Goal: Information Seeking & Learning: Learn about a topic

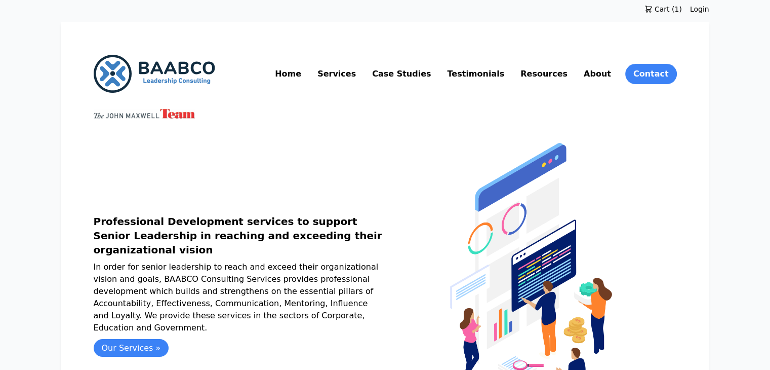
click at [570, 75] on link "Resources" at bounding box center [543, 74] width 51 height 16
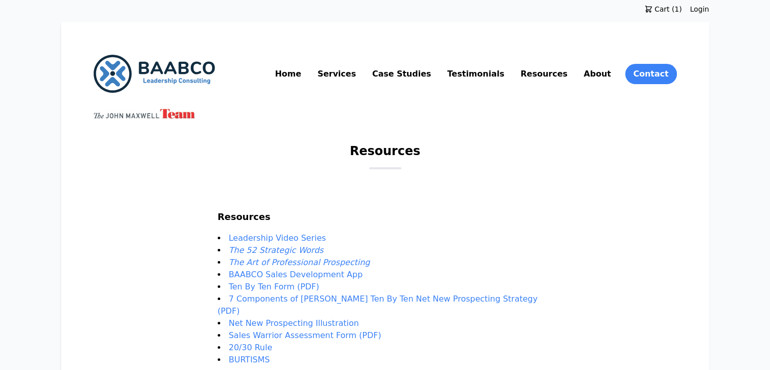
click at [613, 77] on link "About" at bounding box center [597, 74] width 31 height 16
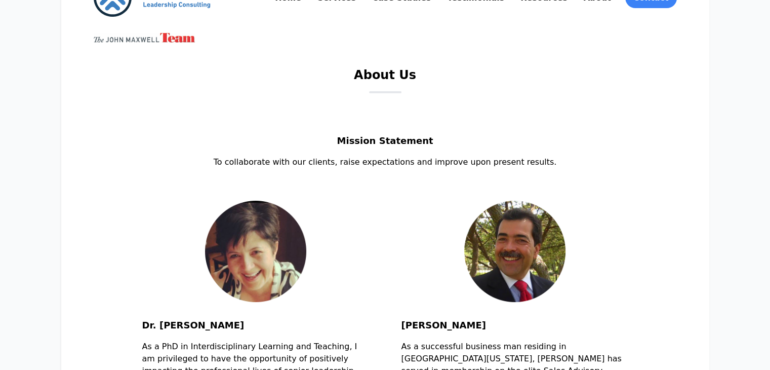
scroll to position [75, 0]
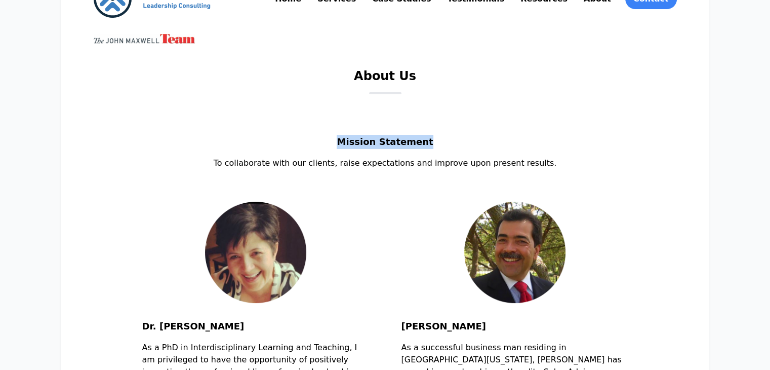
drag, startPoint x: 346, startPoint y: 142, endPoint x: 427, endPoint y: 138, distance: 81.1
click at [427, 138] on h2 "Mission Statement" at bounding box center [385, 146] width 583 height 22
copy h2 "Mission Statement"
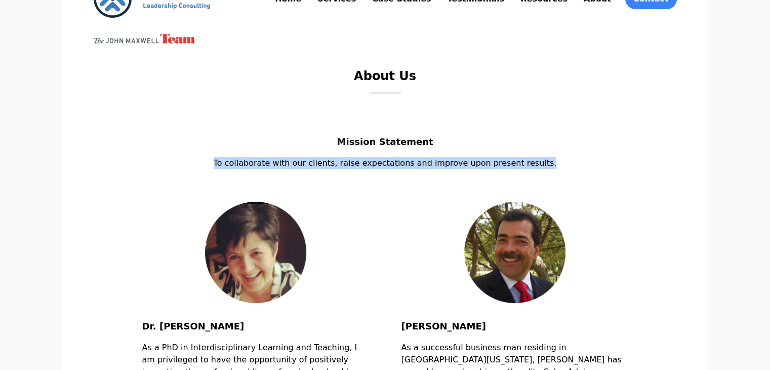
drag, startPoint x: 235, startPoint y: 160, endPoint x: 582, endPoint y: 164, distance: 346.8
click at [582, 164] on p "To collaborate with our clients, raise expectations and improve upon present re…" at bounding box center [385, 163] width 583 height 12
copy p "To collaborate with our clients, raise expectations and improve upon present re…"
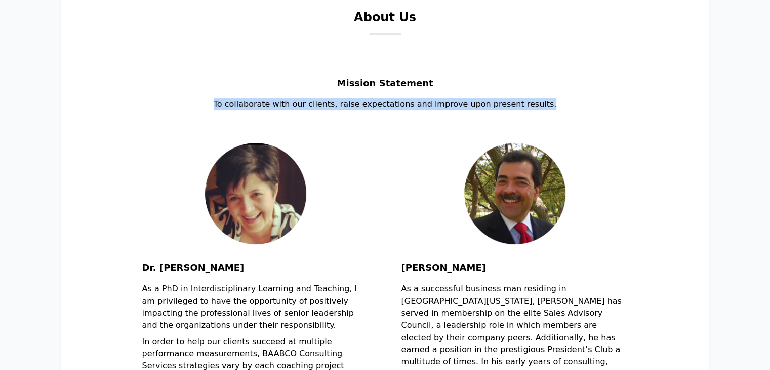
drag, startPoint x: 144, startPoint y: 267, endPoint x: 257, endPoint y: 269, distance: 113.4
click at [257, 269] on h2 "Dr. Alicia Villarreal" at bounding box center [255, 271] width 227 height 22
copy h2 "Dr. Alicia Villarreal"
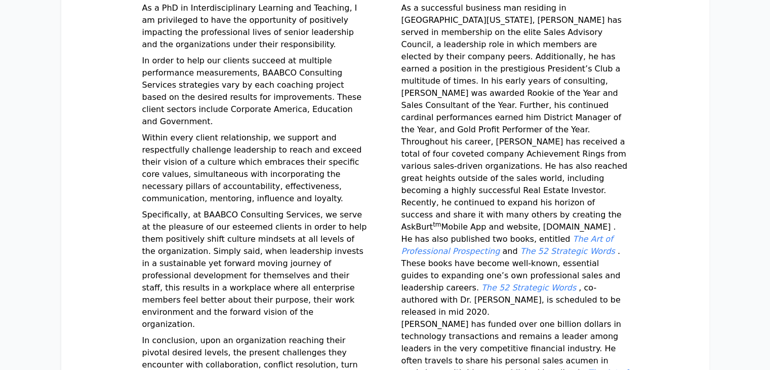
scroll to position [362, 0]
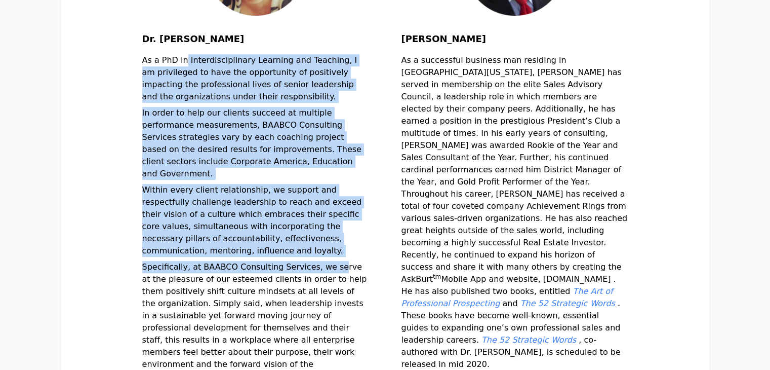
drag, startPoint x: 142, startPoint y: 63, endPoint x: 283, endPoint y: 242, distance: 227.9
click at [283, 242] on div "Dr. Alicia Villarreal As a PhD in Interdisciplinary Learning and Teaching, I am…" at bounding box center [255, 196] width 227 height 565
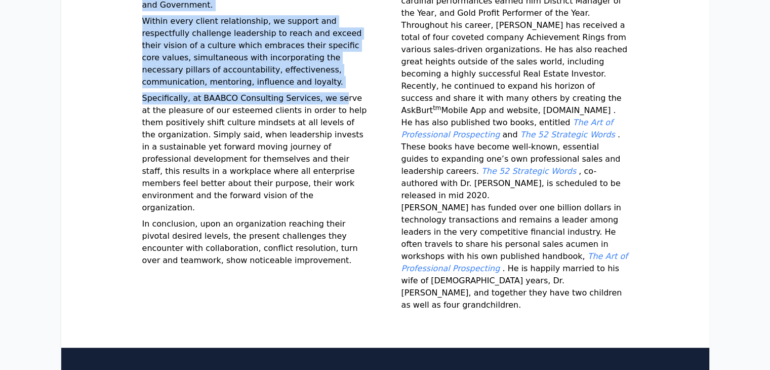
click at [255, 218] on p "In conclusion, upon an organization reaching their pivotal desired levels, the …" at bounding box center [255, 244] width 227 height 53
copy div "As a PhD in Interdisciplinary Learning and Teaching, I am privileged to have th…"
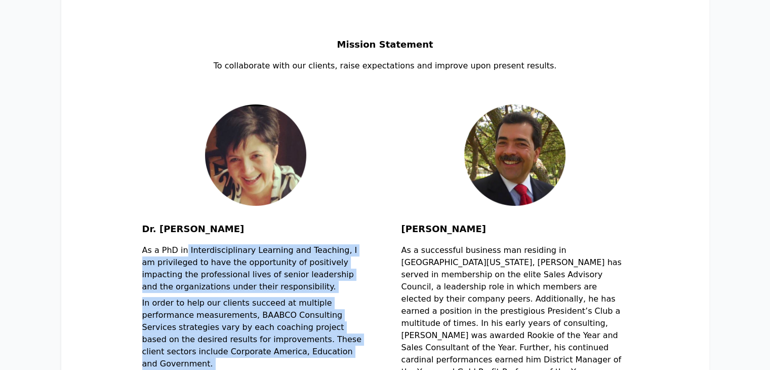
drag, startPoint x: 402, startPoint y: 228, endPoint x: 479, endPoint y: 228, distance: 76.9
click at [479, 228] on h2 "Burt Villarreal" at bounding box center [514, 233] width 227 height 22
copy h2 "Burt Villarreal"
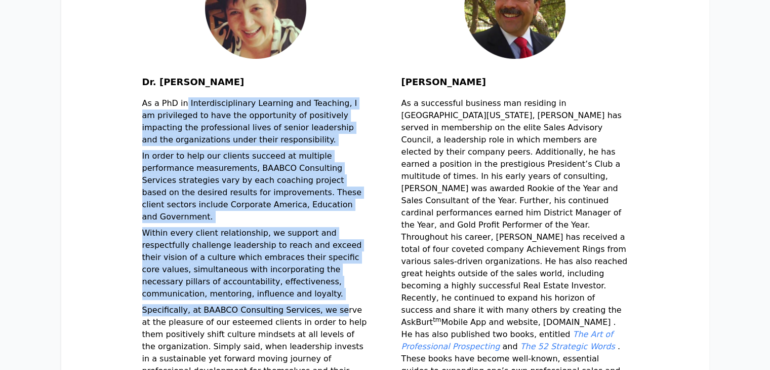
scroll to position [336, 0]
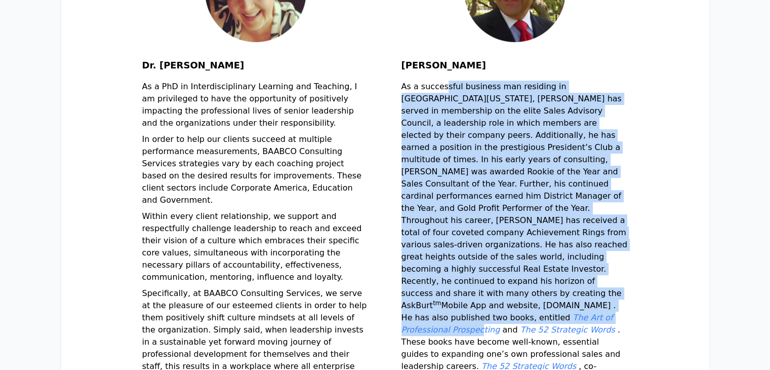
drag, startPoint x: 403, startPoint y: 87, endPoint x: 503, endPoint y: 280, distance: 217.6
click at [503, 280] on p "As a successful business man residing in San Antonio Texas, Burt has served in …" at bounding box center [514, 238] width 227 height 316
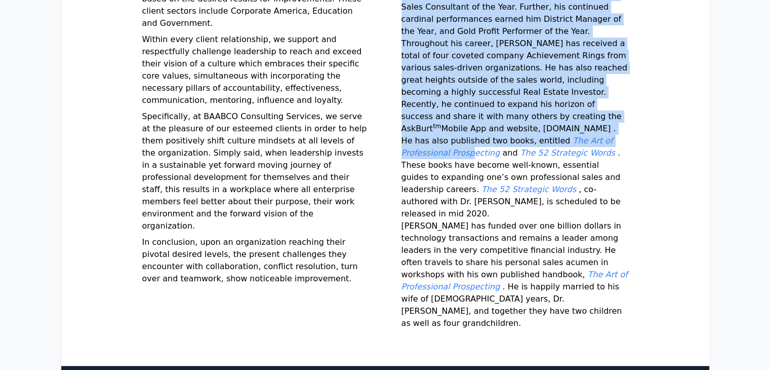
scroll to position [531, 0]
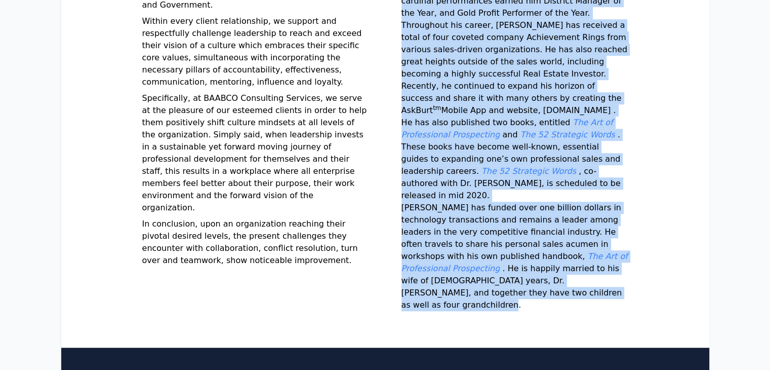
click at [591, 223] on p "Burt has funded over one billion dollars in technology transactions and remains…" at bounding box center [514, 255] width 227 height 109
copy div "As a successful business man residing in San Antonio Texas, Burt has served in …"
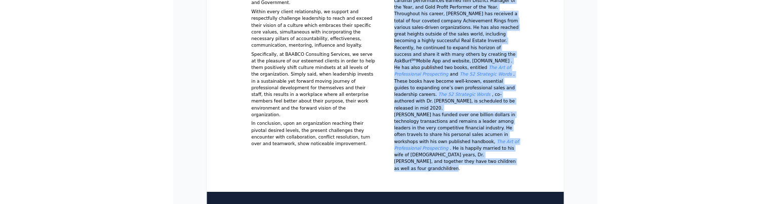
scroll to position [403, 0]
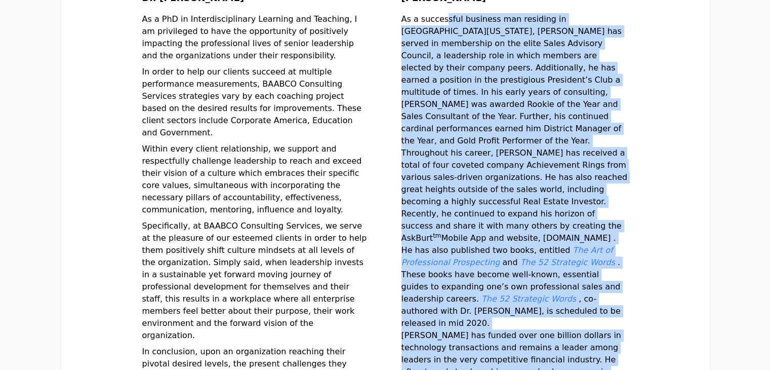
click at [677, 188] on div "Dr. Alicia Villarreal As a PhD in Interdisciplinary Learning and Teaching, I am…" at bounding box center [385, 155] width 583 height 565
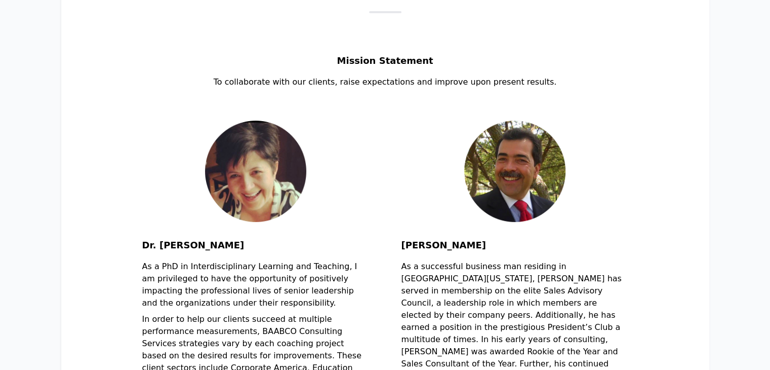
scroll to position [0, 0]
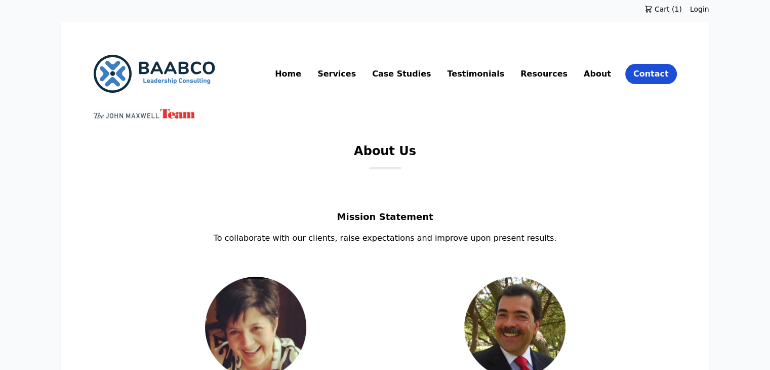
click at [677, 77] on link "Contact" at bounding box center [651, 74] width 52 height 20
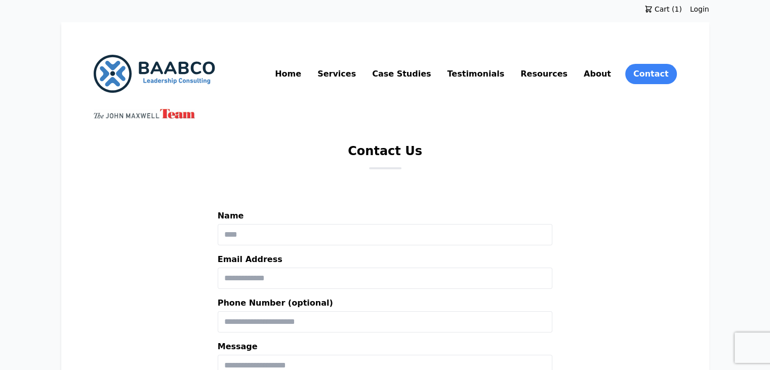
click at [613, 73] on link "About" at bounding box center [597, 74] width 31 height 16
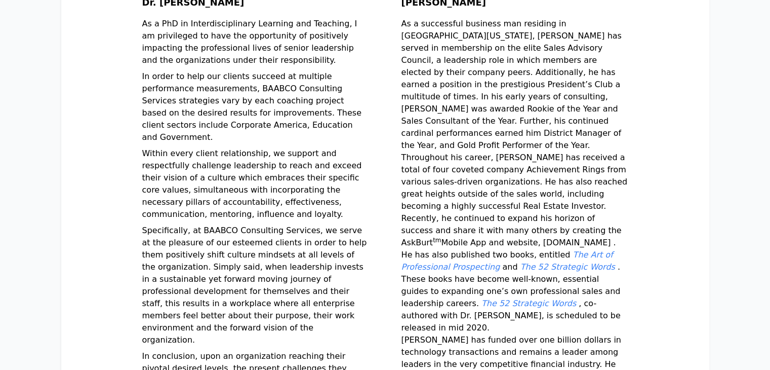
scroll to position [395, 0]
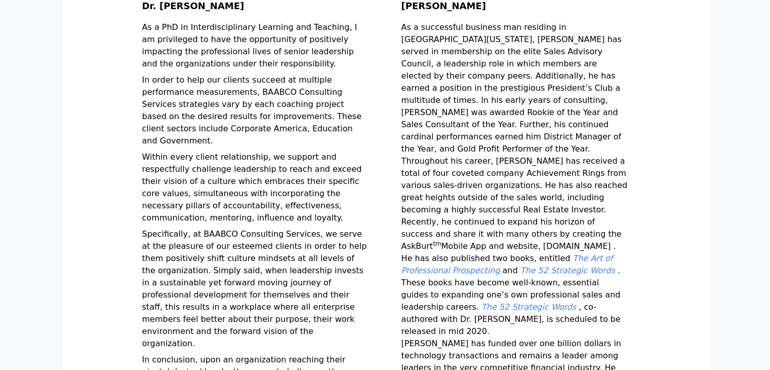
click at [484, 253] on em "The Art of Professional Prospecting" at bounding box center [507, 264] width 212 height 22
click at [558, 265] on em "The 52 Strategic Words" at bounding box center [567, 270] width 95 height 10
click at [489, 253] on em "The Art of Professional Prospecting" at bounding box center [507, 264] width 212 height 22
click at [571, 265] on em "The 52 Strategic Words" at bounding box center [567, 270] width 95 height 10
click at [481, 302] on em "The 52 Strategic Words" at bounding box center [528, 307] width 95 height 10
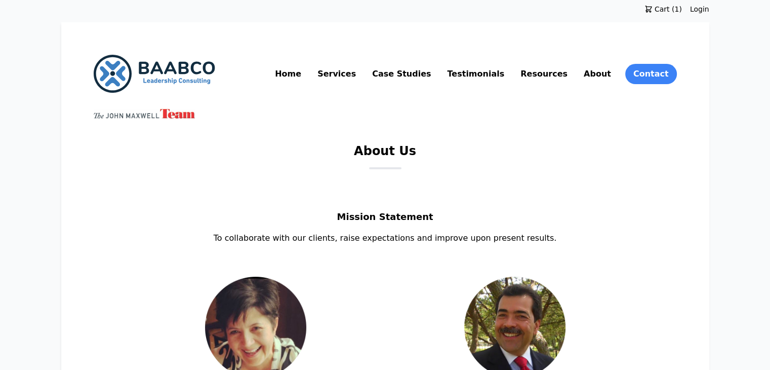
scroll to position [0, 0]
click at [570, 75] on link "Resources" at bounding box center [543, 74] width 51 height 16
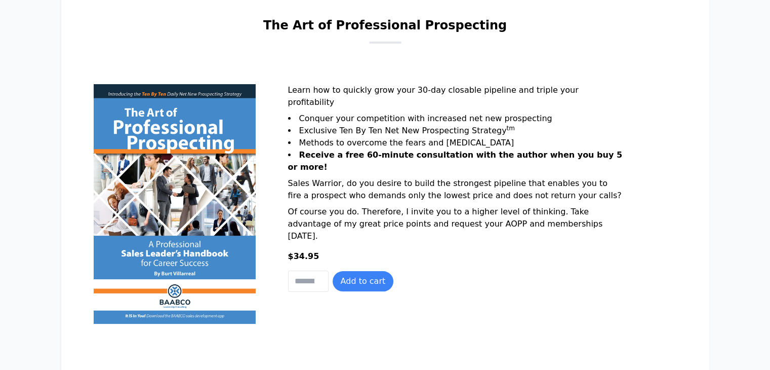
scroll to position [126, 0]
click at [333, 291] on button "Add to cart" at bounding box center [363, 281] width 61 height 20
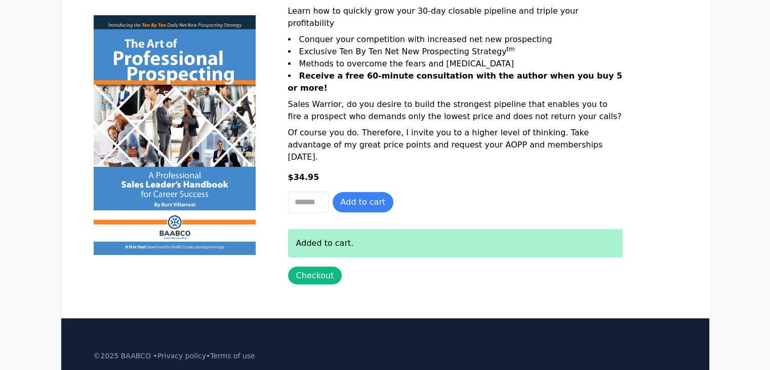
scroll to position [272, 0]
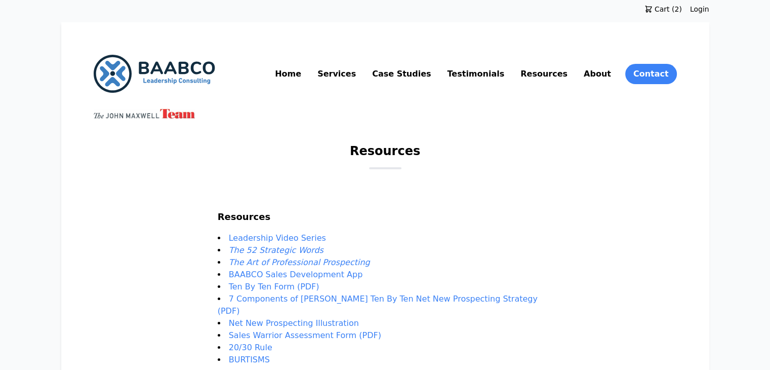
click at [326, 235] on link "Leadership Video Series" at bounding box center [277, 238] width 97 height 10
click at [298, 236] on link "Leadership Video Series" at bounding box center [277, 238] width 97 height 10
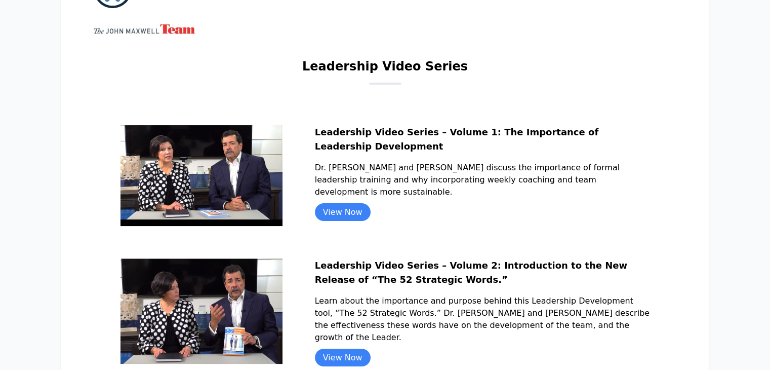
scroll to position [85, 0]
click at [371, 209] on link "View Now" at bounding box center [343, 211] width 56 height 18
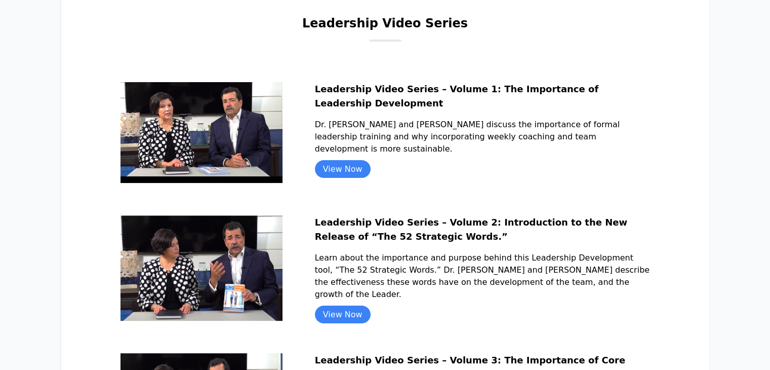
scroll to position [0, 0]
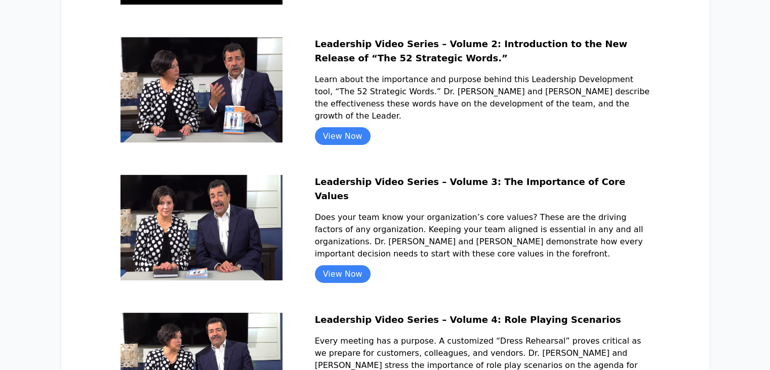
scroll to position [186, 0]
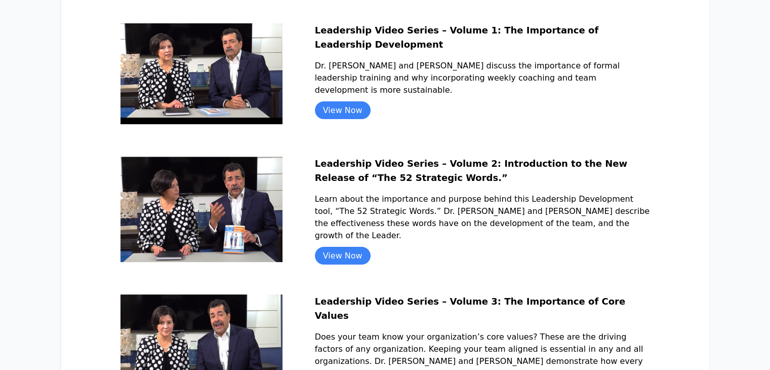
click at [224, 213] on img at bounding box center [201, 208] width 162 height 105
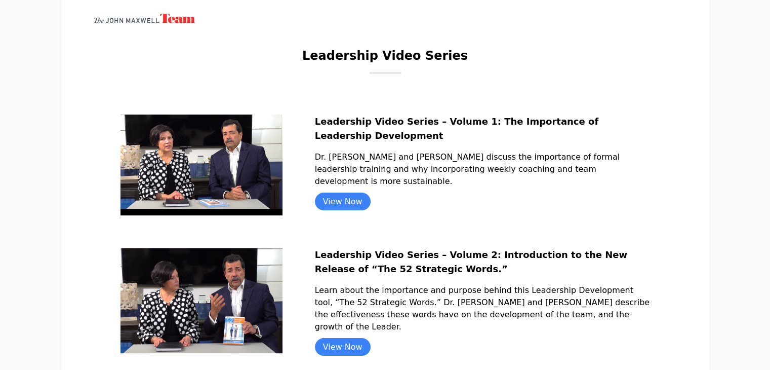
scroll to position [95, 0]
drag, startPoint x: 316, startPoint y: 61, endPoint x: 458, endPoint y: 59, distance: 141.8
click at [458, 59] on div "Leadership Video Series" at bounding box center [385, 61] width 583 height 26
copy h1 "Leadership Video Series"
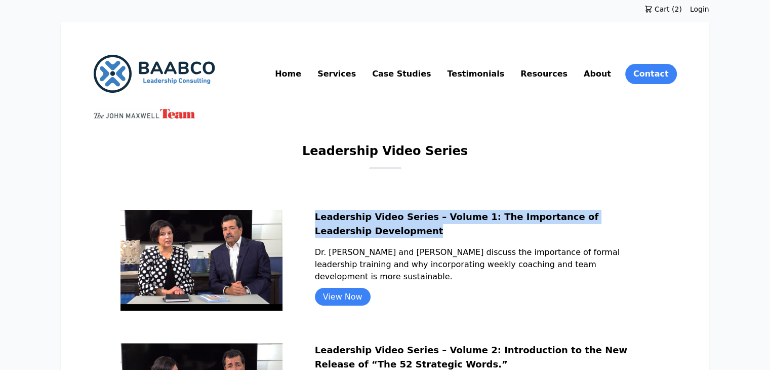
drag, startPoint x: 341, startPoint y: 218, endPoint x: 468, endPoint y: 244, distance: 129.7
click at [468, 244] on h2 "Leadership Video Series – Volume 1: The Importance of Leadership Development" at bounding box center [482, 228] width 335 height 36
copy h2 "Leadership Video Series – Volume 1: The Importance of Leadership Development"
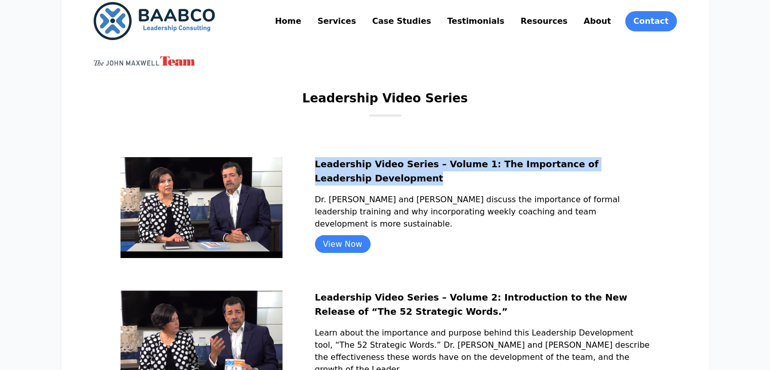
scroll to position [57, 0]
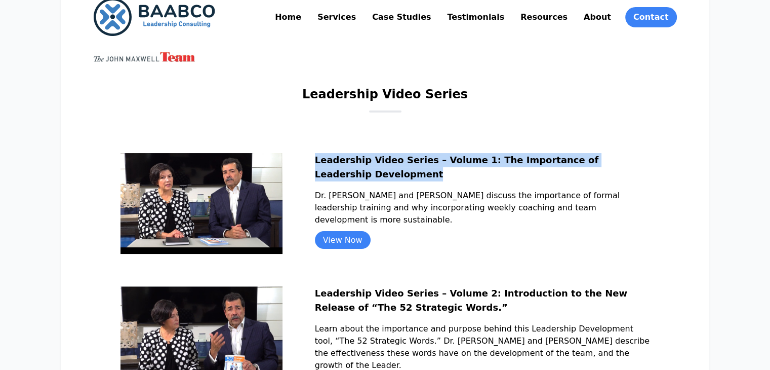
drag, startPoint x: 338, startPoint y: 194, endPoint x: 424, endPoint y: 224, distance: 91.7
click at [424, 224] on section "Leadership Video Series – Volume 1: The Importance of Leadership Development Dr…" at bounding box center [385, 220] width 530 height 134
copy p "Dr. Alicia and Burt Villarreal discuss the importance of formal leadership trai…"
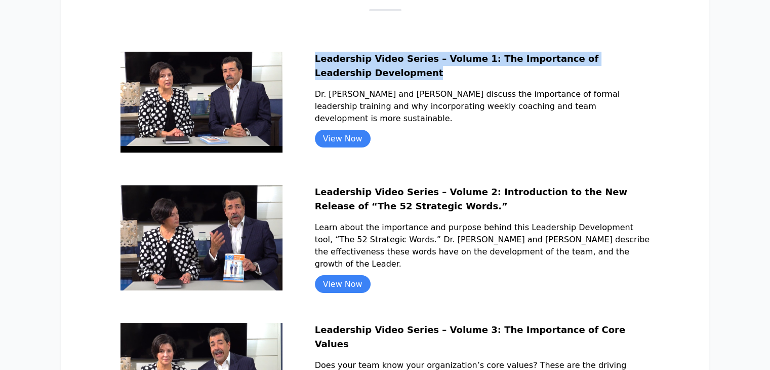
scroll to position [158, 0]
copy p "Dr. Alicia and Burt Villarreal discuss the importance of formal leadership trai…"
drag, startPoint x: 340, startPoint y: 58, endPoint x: 460, endPoint y: 73, distance: 120.5
click at [460, 73] on h2 "Leadership Video Series – Volume 1: The Importance of Leadership Development" at bounding box center [482, 70] width 335 height 36
copy h2 "Leadership Video Series – Volume 1: The Importance of Leadership Development"
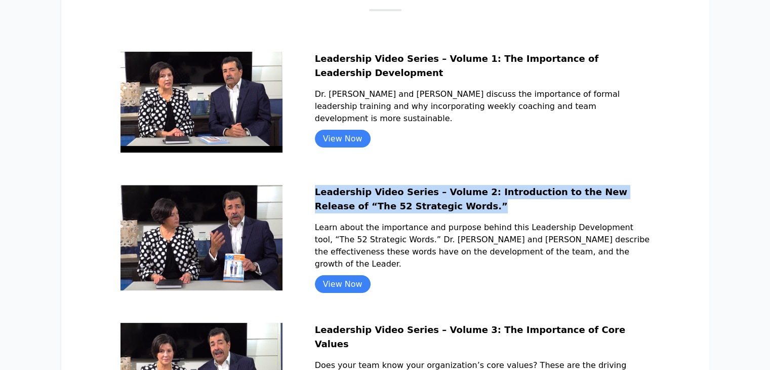
drag, startPoint x: 341, startPoint y: 187, endPoint x: 538, endPoint y: 211, distance: 197.9
click at [538, 211] on h2 "Leadership Video Series – Volume 2: Introduction to the New Release of “The 52 …" at bounding box center [482, 203] width 335 height 36
copy h2 "Leadership Video Series – Volume 2: Introduction to the New Release of “The 52 …"
drag, startPoint x: 340, startPoint y: 228, endPoint x: 429, endPoint y: 276, distance: 101.5
click at [429, 276] on section "Leadership Video Series – Volume 2: Introduction to the New Release of “The 52 …" at bounding box center [385, 254] width 530 height 138
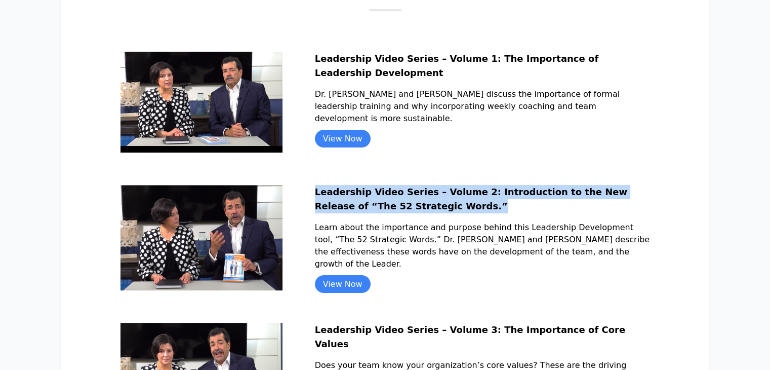
copy p "Learn about the importance and purpose behind this Leadership Development tool,…"
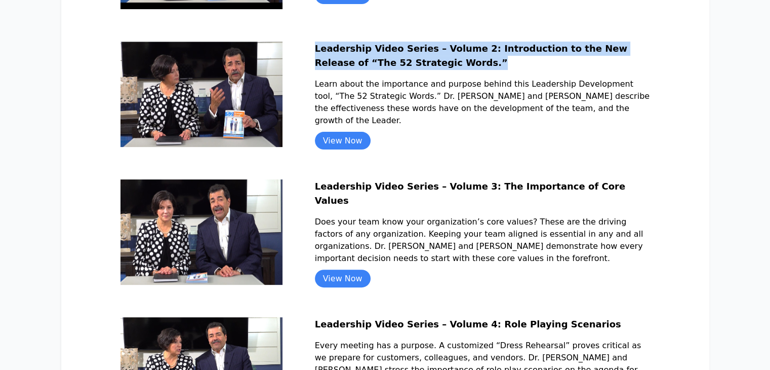
scroll to position [306, 0]
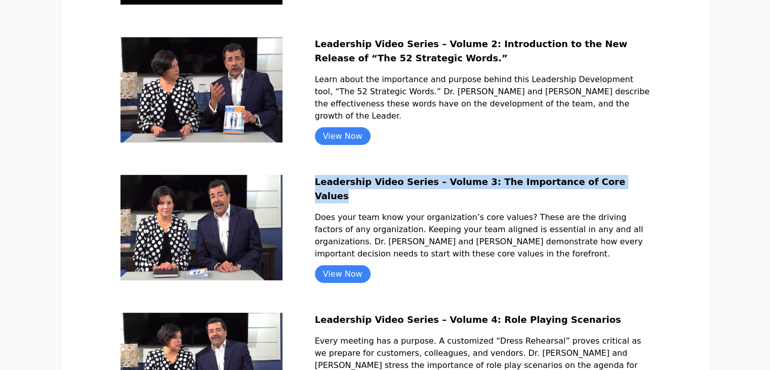
drag, startPoint x: 339, startPoint y: 182, endPoint x: 386, endPoint y: 208, distance: 53.9
click at [386, 208] on section "Leadership Video Series – Volume 3: The Importance of Core Values Does your tea…" at bounding box center [385, 244] width 530 height 138
copy h2 "Leadership Video Series – Volume 3: The Importance of Core Values"
drag, startPoint x: 337, startPoint y: 214, endPoint x: 608, endPoint y: 262, distance: 276.1
click at [608, 262] on section "Leadership Video Series – Volume 3: The Importance of Core Values Does your tea…" at bounding box center [385, 244] width 530 height 138
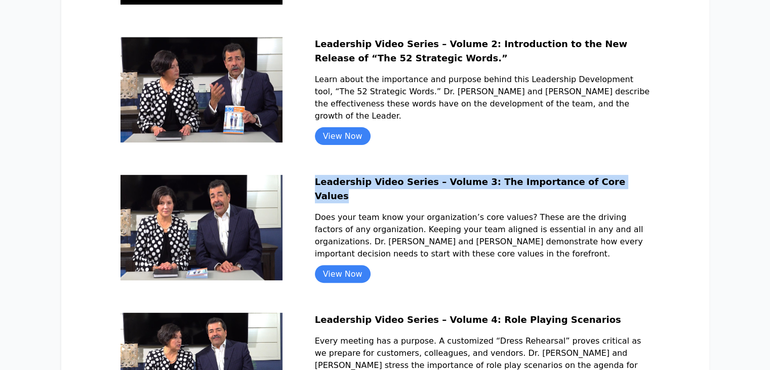
copy p "Does your team know your organization’s core values? These are the driving fact…"
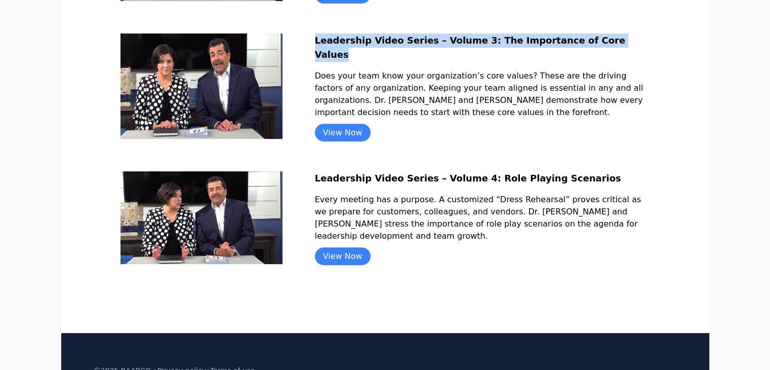
scroll to position [449, 0]
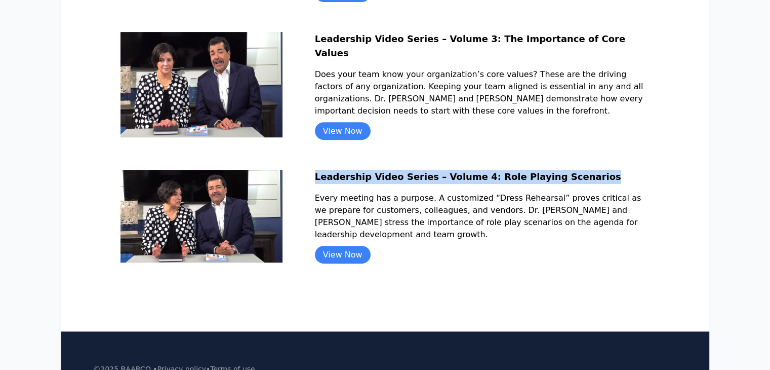
drag, startPoint x: 341, startPoint y: 179, endPoint x: 606, endPoint y: 175, distance: 265.3
click at [606, 175] on h2 "Leadership Video Series – Volume 4: Role Playing Scenarios" at bounding box center [482, 181] width 335 height 22
copy h2 "Leadership Video Series – Volume 4: Role Playing Scenarios"
drag, startPoint x: 338, startPoint y: 201, endPoint x: 464, endPoint y: 245, distance: 132.7
click at [464, 245] on section "Leadership Video Series – Volume 4: Role Playing Scenarios Every meeting has a …" at bounding box center [385, 232] width 530 height 125
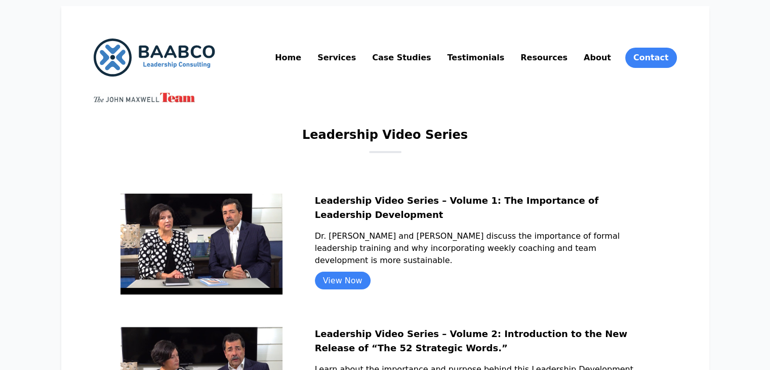
scroll to position [0, 0]
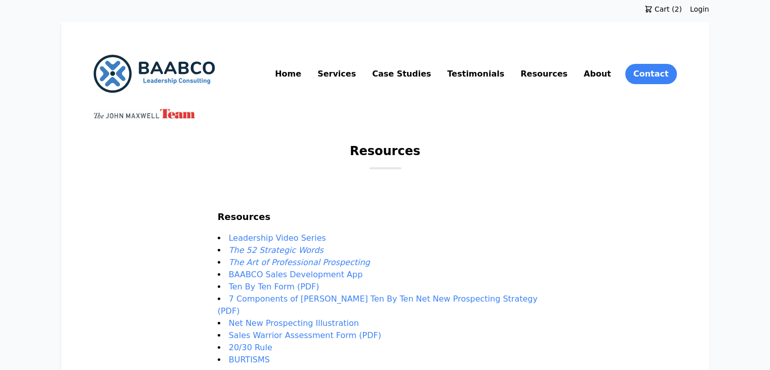
click at [381, 155] on h1 "Resources" at bounding box center [385, 155] width 70 height 24
copy h1 "Resources"
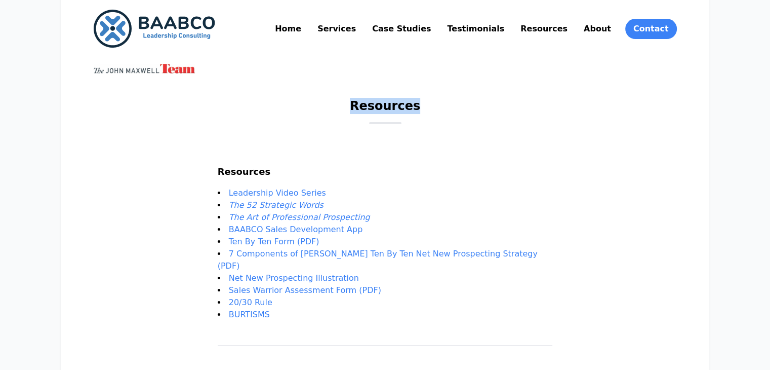
scroll to position [45, 0]
click at [390, 143] on main "Resources Resources Leadership Video Series The 52 Strategic Words The Art of P…" at bounding box center [385, 289] width 583 height 383
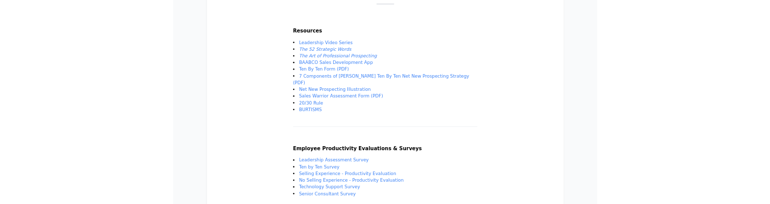
scroll to position [115, 0]
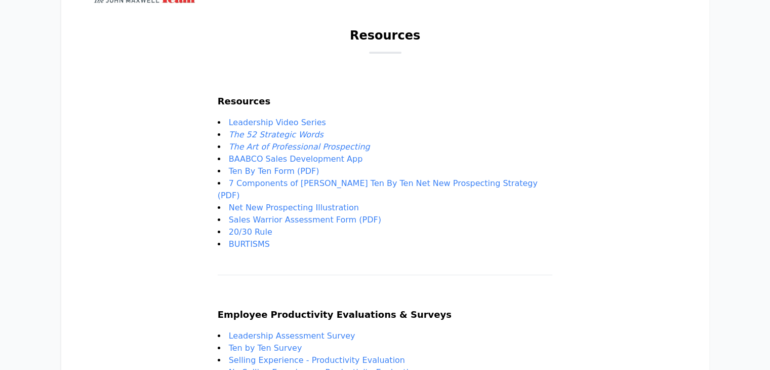
click at [269, 97] on h2 "Resources" at bounding box center [385, 105] width 335 height 22
copy h2 "Resources"
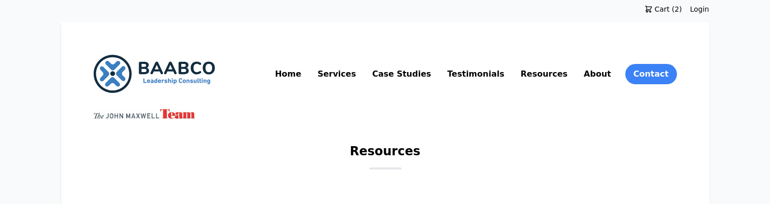
scroll to position [0, 0]
